Goal: Information Seeking & Learning: Learn about a topic

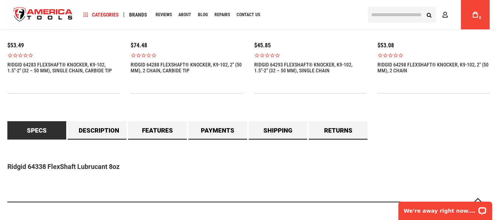
scroll to position [662, 0]
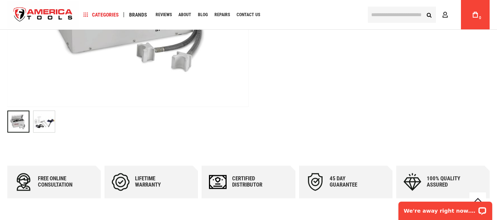
scroll to position [110, 0]
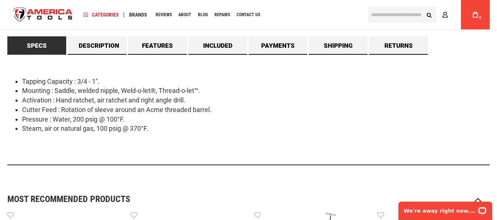
scroll to position [441, 0]
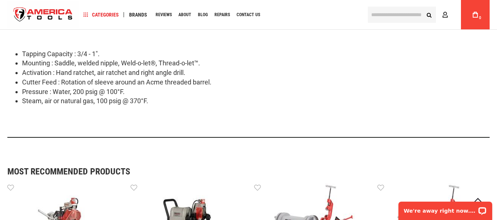
scroll to position [625, 0]
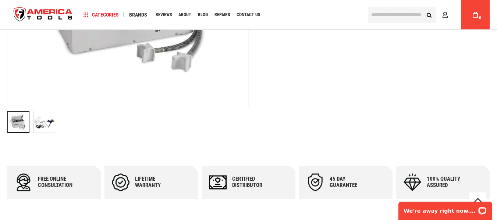
scroll to position [331, 0]
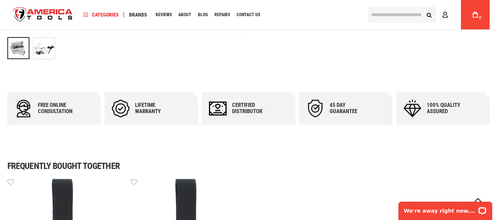
click at [44, 52] on img "RIDGID 69707 VELCRO STRAPS (SET OF 2)" at bounding box center [43, 48] width 21 height 21
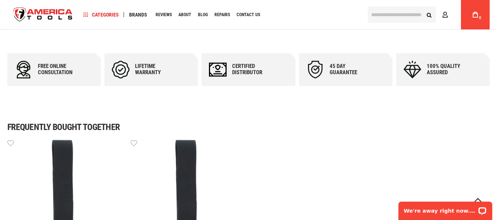
scroll to position [478, 0]
